Goal: Information Seeking & Learning: Learn about a topic

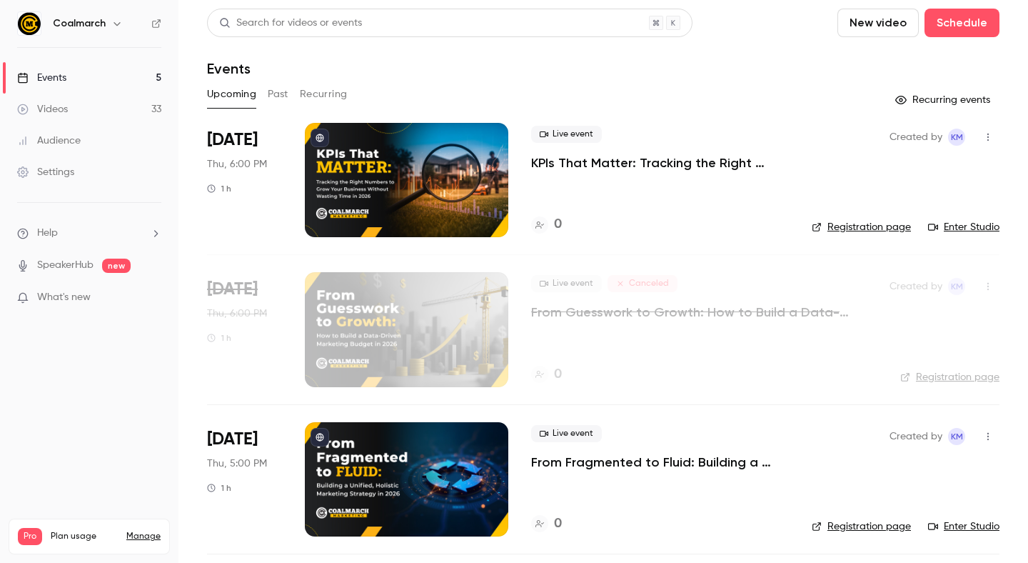
click at [132, 101] on link "Videos 33" at bounding box center [89, 109] width 179 height 31
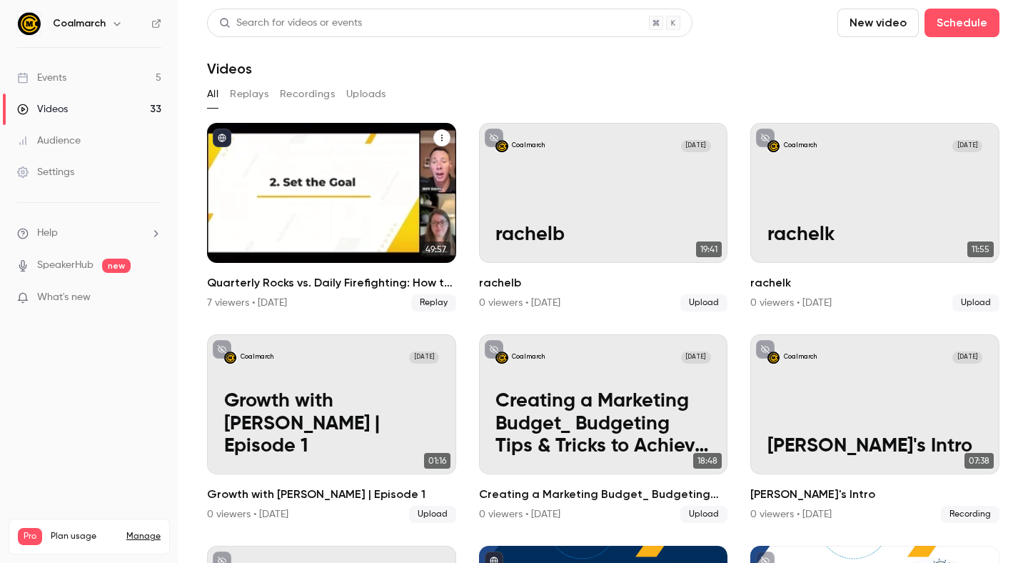
click at [274, 185] on div "Quarterly Rocks vs. Daily Firefighting: How to Set Actionable Goals That Stick …" at bounding box center [331, 193] width 249 height 140
